Goal: Task Accomplishment & Management: Manage account settings

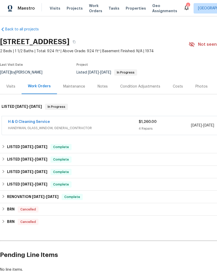
click at [89, 11] on span "Work Orders" at bounding box center [95, 8] width 13 height 10
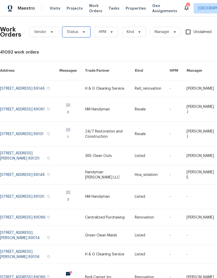
click at [74, 33] on span "Status" at bounding box center [72, 31] width 11 height 5
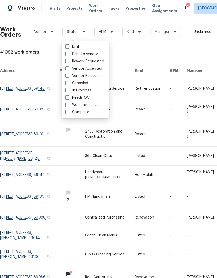
click at [67, 98] on span at bounding box center [67, 97] width 4 height 4
click at [67, 98] on input "Needs QC" at bounding box center [66, 96] width 3 height 3
checkbox input "true"
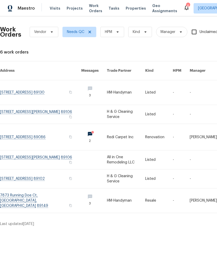
click at [155, 158] on link at bounding box center [159, 160] width 28 height 19
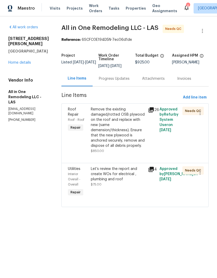
click at [124, 123] on div "Remove the existing damaged/rotted OSB plywood on the roof and replace with new…" at bounding box center [118, 128] width 54 height 42
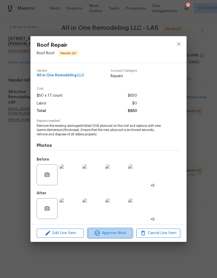
click at [120, 236] on span "Approve Work" at bounding box center [109, 233] width 41 height 7
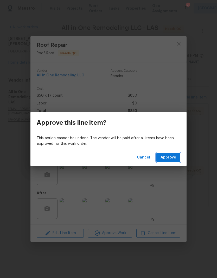
click at [177, 155] on button "Approve" at bounding box center [168, 158] width 24 height 10
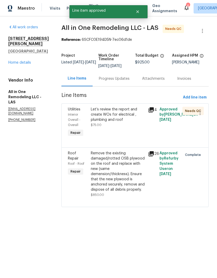
click at [132, 117] on div "Let’s review the report and create WOs for electrical , plumbing and roof" at bounding box center [118, 115] width 54 height 16
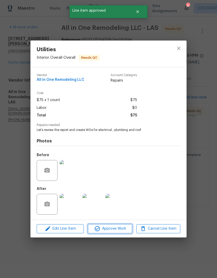
click at [117, 230] on span "Approve Work" at bounding box center [109, 229] width 41 height 7
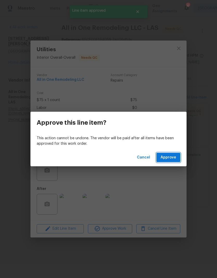
click at [175, 159] on span "Approve" at bounding box center [168, 157] width 16 height 7
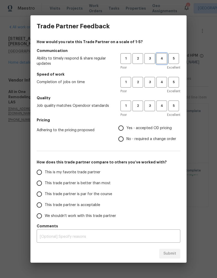
click at [163, 61] on span "4" at bounding box center [162, 59] width 10 height 6
click at [153, 62] on button "3" at bounding box center [149, 58] width 11 height 11
click at [151, 82] on span "3" at bounding box center [150, 82] width 10 height 6
click at [152, 108] on span "3" at bounding box center [150, 106] width 10 height 6
click at [165, 58] on span "4" at bounding box center [162, 59] width 10 height 6
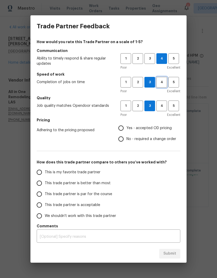
click at [165, 81] on span "4" at bounding box center [162, 82] width 10 height 6
click at [161, 107] on span "4" at bounding box center [162, 106] width 10 height 6
click at [121, 128] on input "Yes - accepted OD pricing" at bounding box center [120, 128] width 11 height 11
radio input "true"
click at [38, 186] on input "This trade partner is better than most" at bounding box center [39, 183] width 11 height 11
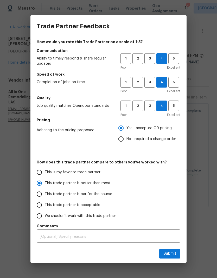
click at [174, 264] on div "Trade Partner Feedback How would you rate this Trade Partner on a scale of 1-5?…" at bounding box center [108, 139] width 217 height 278
click at [176, 252] on span "Submit" at bounding box center [169, 254] width 13 height 7
radio input "true"
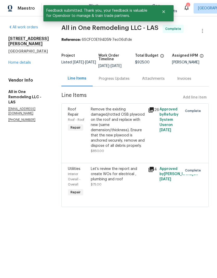
click at [30, 61] on link "Home details" at bounding box center [19, 63] width 23 height 4
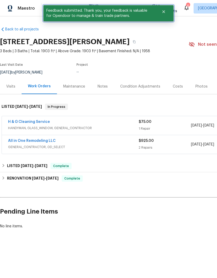
click at [164, 13] on icon "Close" at bounding box center [163, 12] width 4 height 4
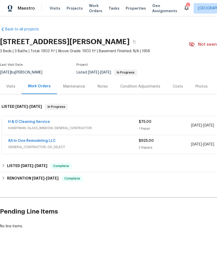
click at [90, 7] on span "Work Orders" at bounding box center [95, 8] width 13 height 10
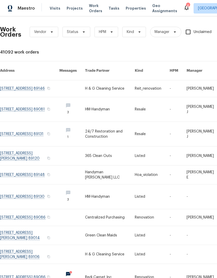
click at [89, 26] on div "Work Orders Vendor Status HPM Kind Manager Unclaimed ​" at bounding box center [143, 32] width 286 height 23
click at [78, 34] on span "Status" at bounding box center [76, 32] width 28 height 10
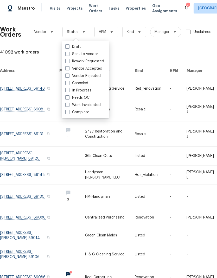
click at [67, 97] on span at bounding box center [67, 97] width 4 height 4
click at [67, 97] on input "Needs QC" at bounding box center [66, 96] width 3 height 3
checkbox input "true"
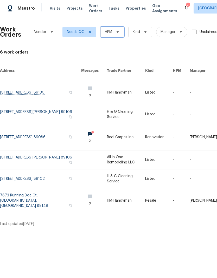
click at [107, 31] on span "HPM" at bounding box center [108, 31] width 7 height 5
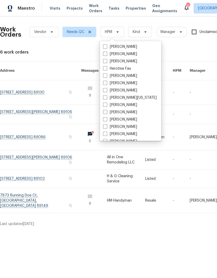
click at [104, 55] on span at bounding box center [105, 54] width 4 height 4
click at [104, 55] on input "[PERSON_NAME]" at bounding box center [104, 52] width 3 height 3
checkbox input "true"
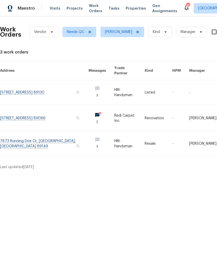
click at [166, 96] on link at bounding box center [159, 92] width 28 height 24
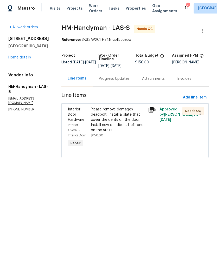
click at [133, 115] on div "Please remove damages deadbolt. Install a plate that cover the dents on the doo…" at bounding box center [118, 120] width 54 height 26
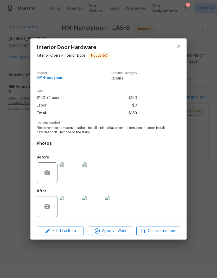
click at [77, 206] on img at bounding box center [70, 206] width 21 height 21
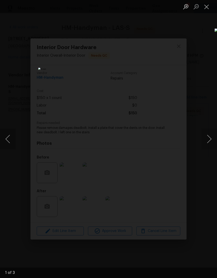
click at [205, 138] on button "Next image" at bounding box center [209, 139] width 16 height 21
click at [206, 140] on button "Next image" at bounding box center [209, 139] width 16 height 21
click at [207, 10] on button "Close lightbox" at bounding box center [206, 6] width 10 height 9
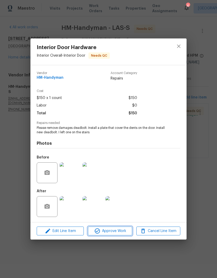
click at [125, 229] on span "Approve Work" at bounding box center [109, 231] width 41 height 7
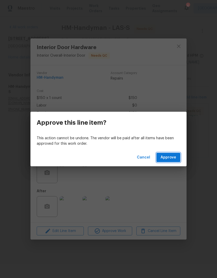
click at [172, 159] on span "Approve" at bounding box center [168, 157] width 16 height 7
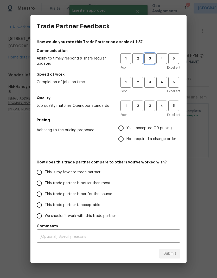
click at [151, 58] on span "3" at bounding box center [150, 59] width 10 height 6
click at [152, 88] on button "3" at bounding box center [149, 82] width 11 height 11
click at [151, 108] on span "3" at bounding box center [150, 106] width 10 height 6
click at [123, 126] on input "Yes - accepted OD pricing" at bounding box center [120, 128] width 11 height 11
radio input "true"
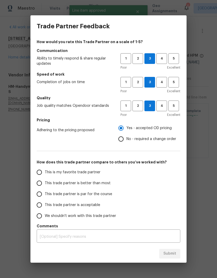
click at [40, 184] on input "This trade partner is better than most" at bounding box center [39, 183] width 11 height 11
click at [174, 253] on span "Submit" at bounding box center [169, 254] width 13 height 7
radio input "true"
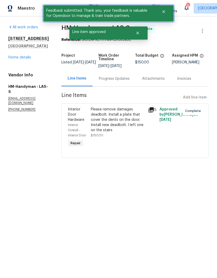
click at [164, 10] on icon "Close" at bounding box center [163, 12] width 4 height 4
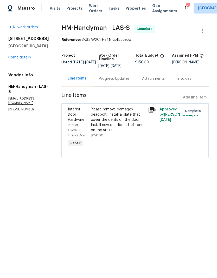
click at [97, 10] on span "Work Orders" at bounding box center [95, 8] width 13 height 10
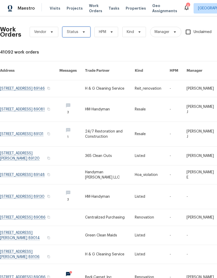
click at [85, 32] on span "Status" at bounding box center [76, 32] width 28 height 10
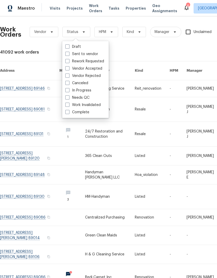
click at [89, 96] on label "Needs QC" at bounding box center [77, 97] width 24 height 5
click at [69, 96] on input "Needs QC" at bounding box center [66, 96] width 3 height 3
checkbox input "true"
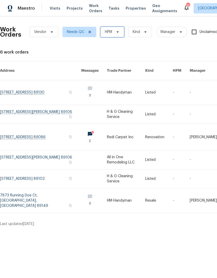
click at [115, 35] on span "HPM" at bounding box center [112, 32] width 24 height 10
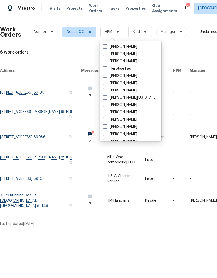
click at [126, 54] on label "[PERSON_NAME]" at bounding box center [120, 53] width 34 height 5
click at [106, 54] on input "[PERSON_NAME]" at bounding box center [104, 52] width 3 height 3
checkbox input "true"
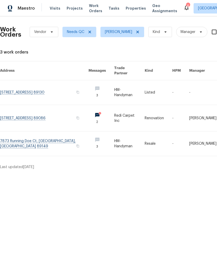
click at [106, 115] on link at bounding box center [101, 118] width 26 height 26
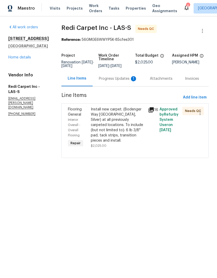
click at [131, 80] on div "Progress Updates 1" at bounding box center [118, 78] width 38 height 5
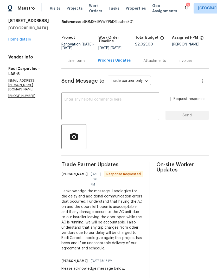
scroll to position [19, 0]
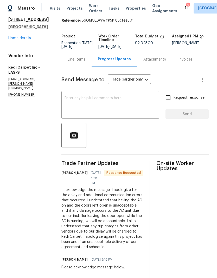
click at [50, 10] on span "Visits" at bounding box center [55, 8] width 11 height 5
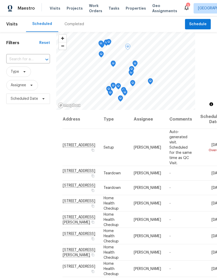
click at [196, 145] on td "Fri, Aug 08 Overdue" at bounding box center [209, 147] width 27 height 37
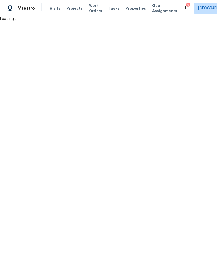
click at [50, 9] on span "Visits" at bounding box center [55, 8] width 11 height 5
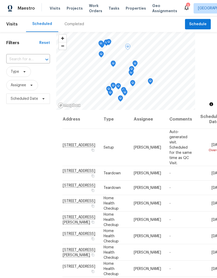
click at [0, 0] on icon at bounding box center [0, 0] width 0 height 0
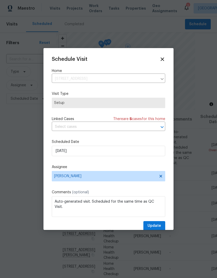
click at [59, 138] on div "Schedule Visit Home 806 Clouded Valley Ave, North Las Vegas, NV 89086 ​ Visit T…" at bounding box center [108, 143] width 113 height 174
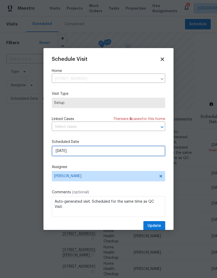
click at [61, 150] on input "8/8/2025" at bounding box center [108, 151] width 113 height 10
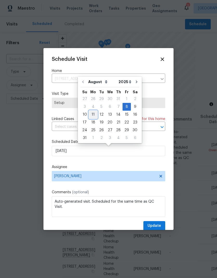
click at [89, 115] on div "11" at bounding box center [93, 114] width 8 height 7
type input "8/11/2025"
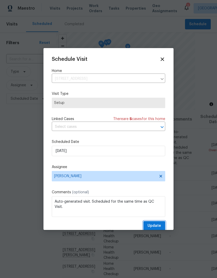
click at [159, 225] on span "Update" at bounding box center [154, 226] width 14 height 7
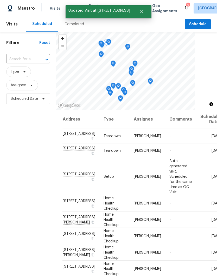
click at [0, 0] on icon at bounding box center [0, 0] width 0 height 0
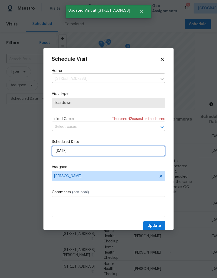
click at [61, 154] on input "8/10/2025" at bounding box center [108, 151] width 113 height 10
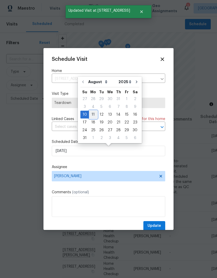
click at [89, 117] on div "11" at bounding box center [93, 114] width 8 height 7
type input "8/11/2025"
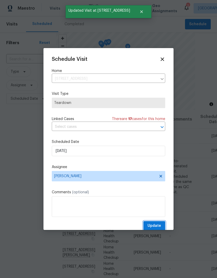
click at [158, 225] on span "Update" at bounding box center [154, 226] width 14 height 7
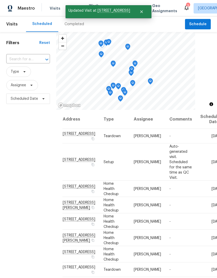
click at [0, 0] on div at bounding box center [0, 0] width 0 height 0
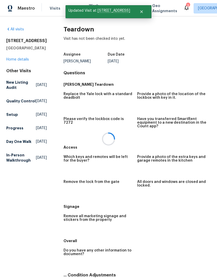
click at [54, 9] on span "Visits" at bounding box center [55, 8] width 11 height 5
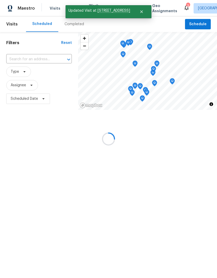
click at [52, 9] on span "Visits" at bounding box center [55, 8] width 11 height 5
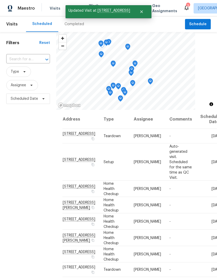
click at [0, 0] on div at bounding box center [0, 0] width 0 height 0
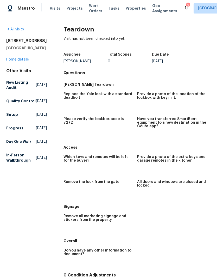
click at [54, 10] on span "Visits" at bounding box center [55, 8] width 11 height 5
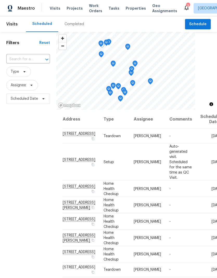
click at [0, 0] on div at bounding box center [0, 0] width 0 height 0
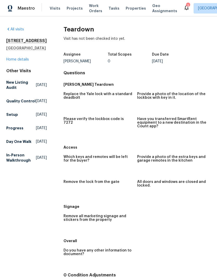
click at [56, 10] on span "Visits" at bounding box center [55, 8] width 11 height 5
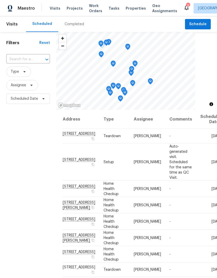
click at [0, 0] on icon at bounding box center [0, 0] width 0 height 0
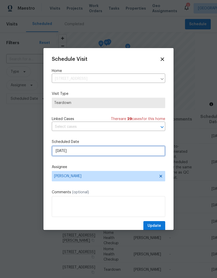
click at [56, 155] on input "8/10/2025" at bounding box center [108, 151] width 113 height 10
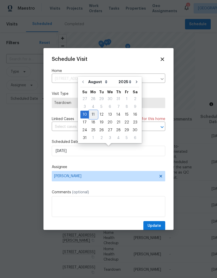
click at [92, 112] on div "11" at bounding box center [93, 114] width 8 height 7
type input "8/11/2025"
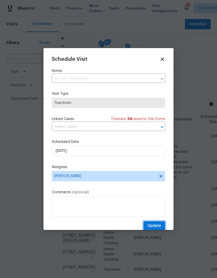
click at [160, 226] on span "Update" at bounding box center [154, 226] width 14 height 7
